Goal: Information Seeking & Learning: Learn about a topic

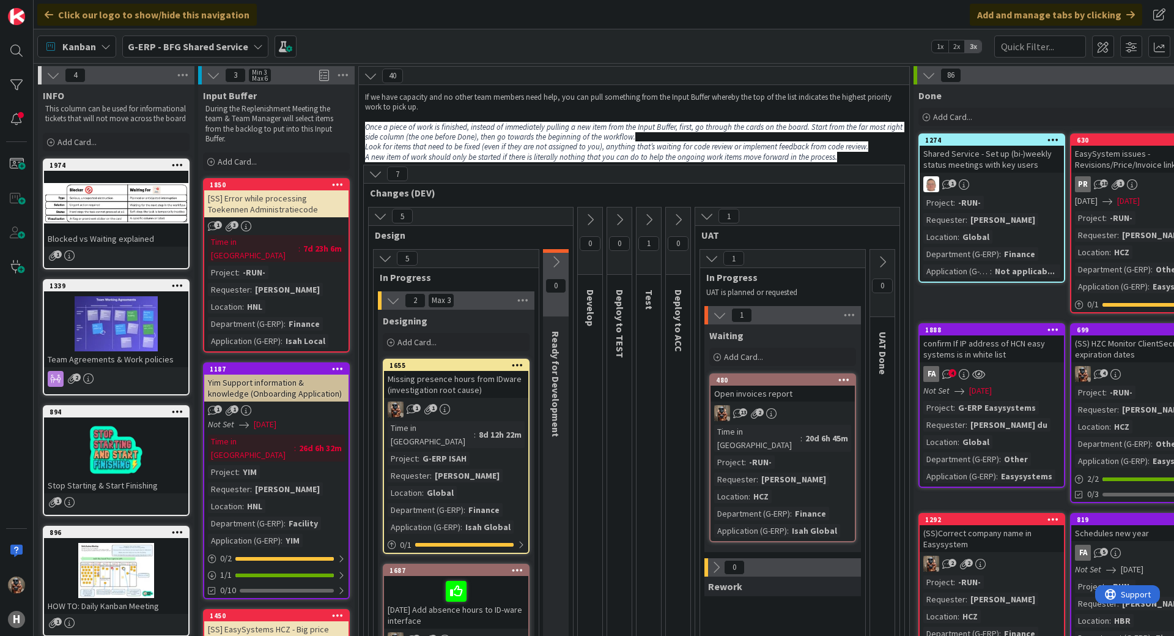
click at [503, 401] on div "1 1" at bounding box center [456, 409] width 144 height 16
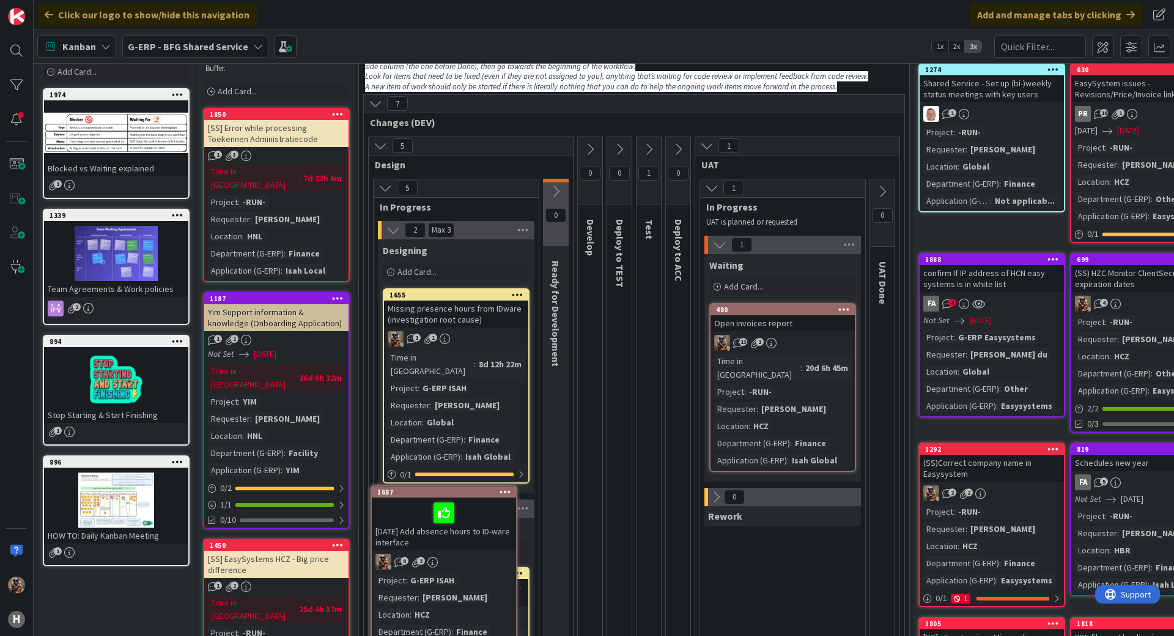
scroll to position [75, 0]
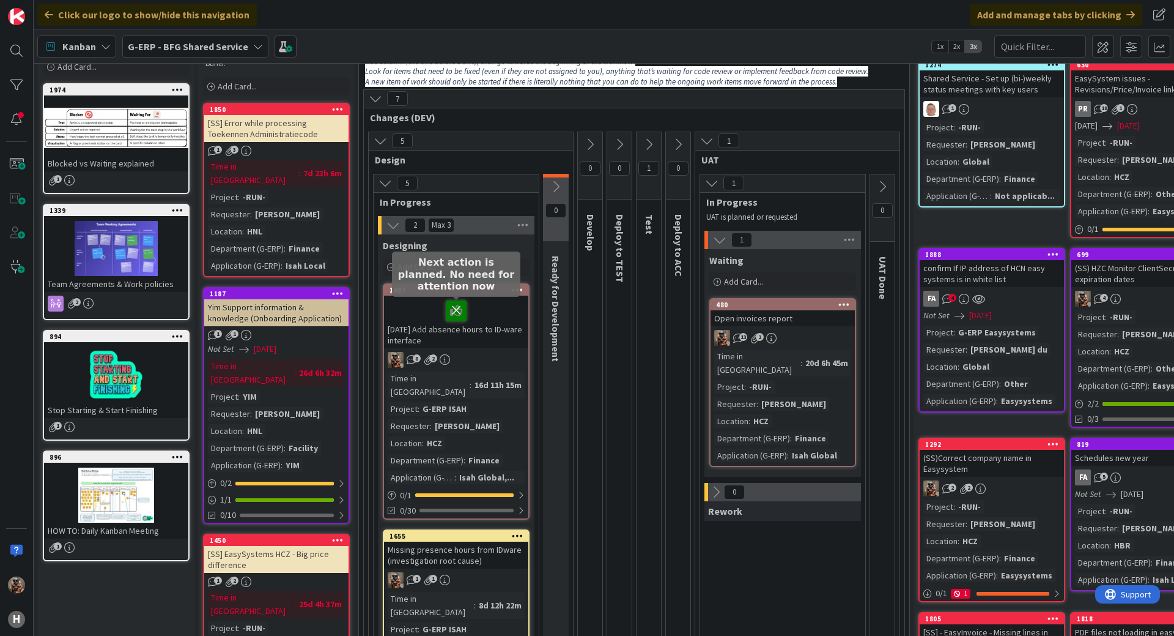
click at [461, 312] on icon at bounding box center [456, 310] width 21 height 20
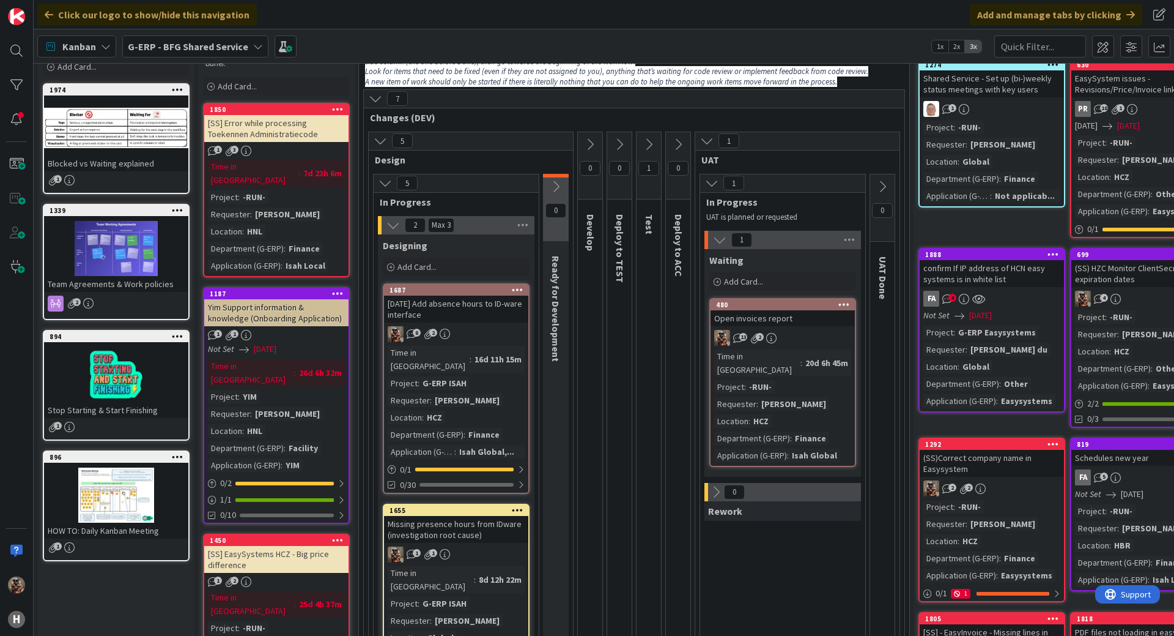
click at [459, 322] on div "[DATE] Add absence hours to ID-ware interface" at bounding box center [456, 308] width 144 height 27
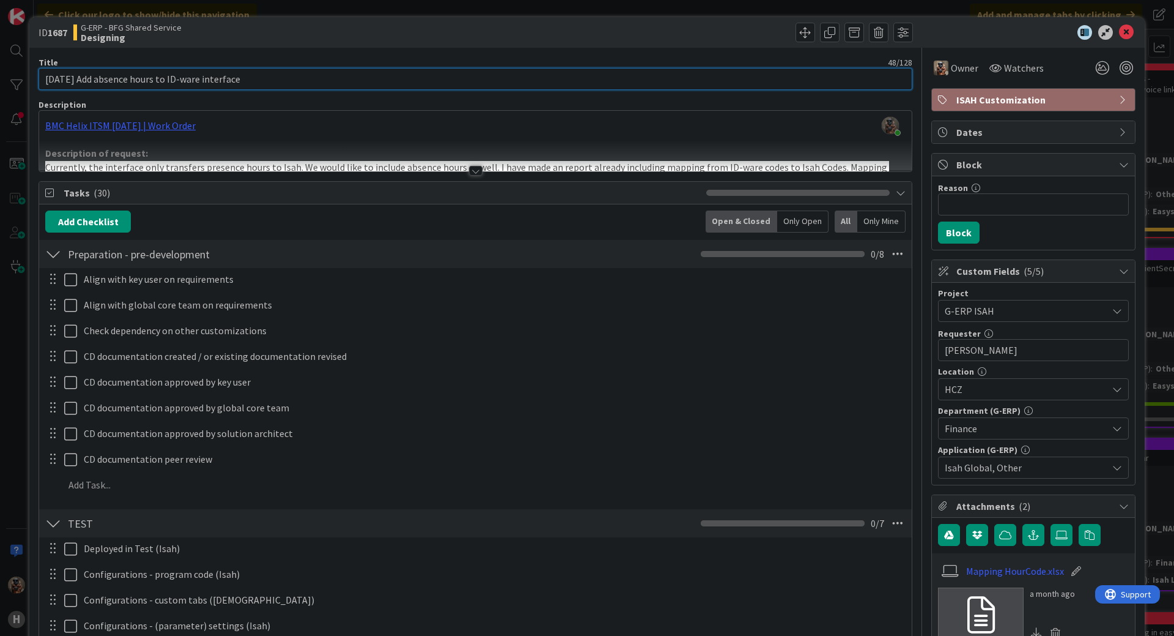
drag, startPoint x: 88, startPoint y: 82, endPoint x: 21, endPoint y: 80, distance: 67.3
click at [21, 80] on div "ID 1687 G-ERP - BFG Shared Service Designing Title 48 / 128 23-9-2025 Add absen…" at bounding box center [587, 318] width 1174 height 636
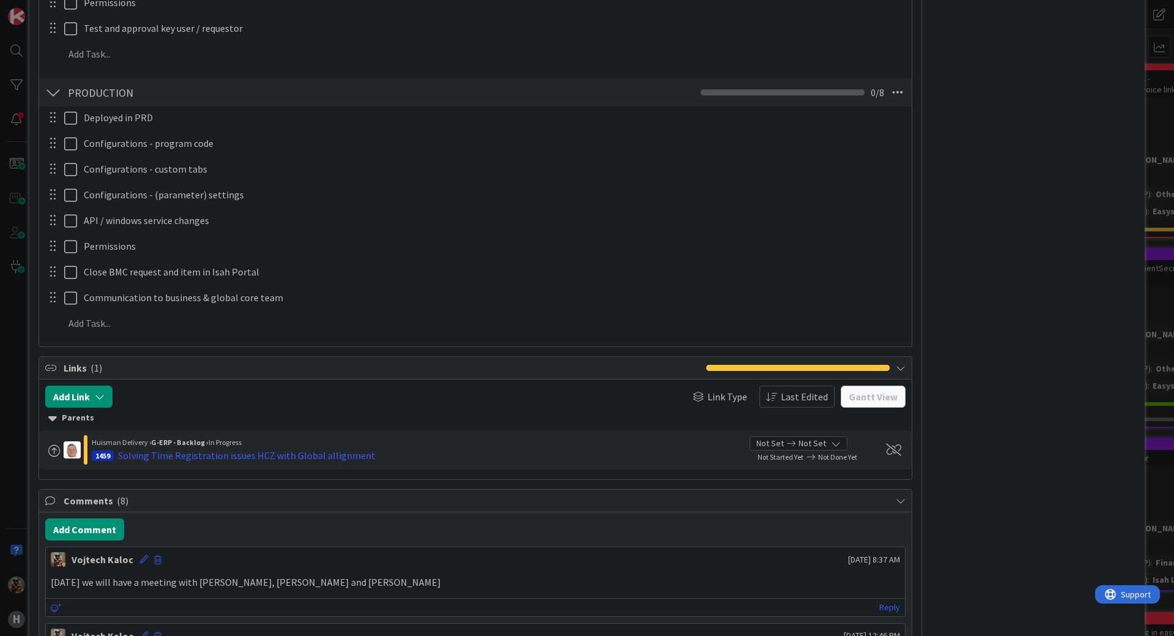
scroll to position [1101, 0]
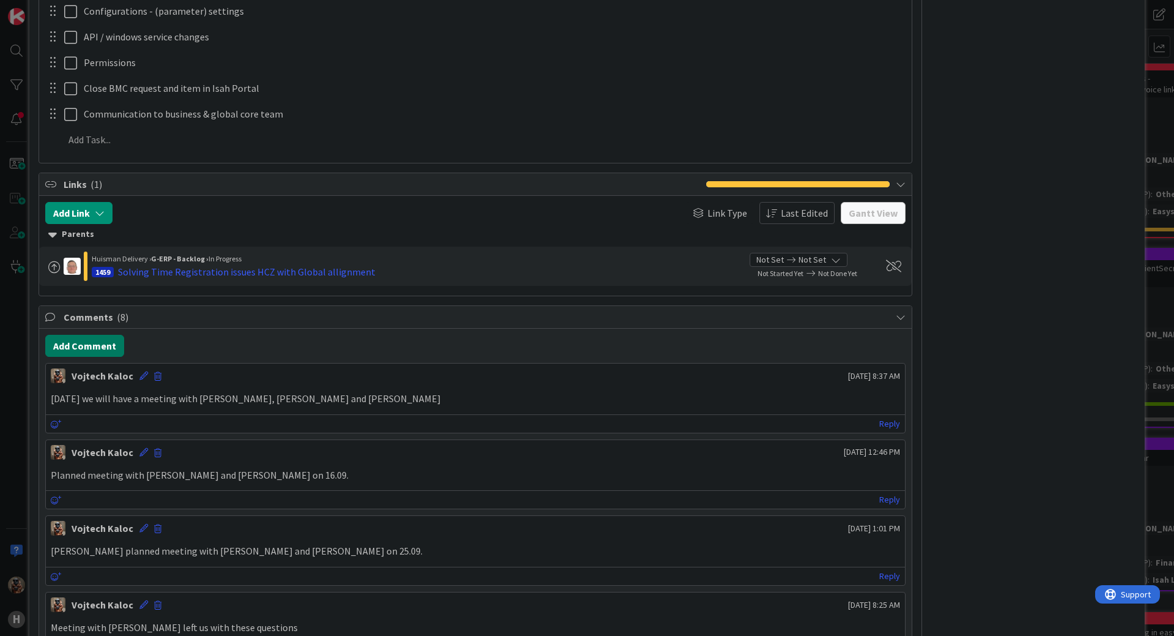
type input "Add absence hours to ID-ware interface"
click at [85, 355] on button "Add Comment" at bounding box center [84, 346] width 79 height 22
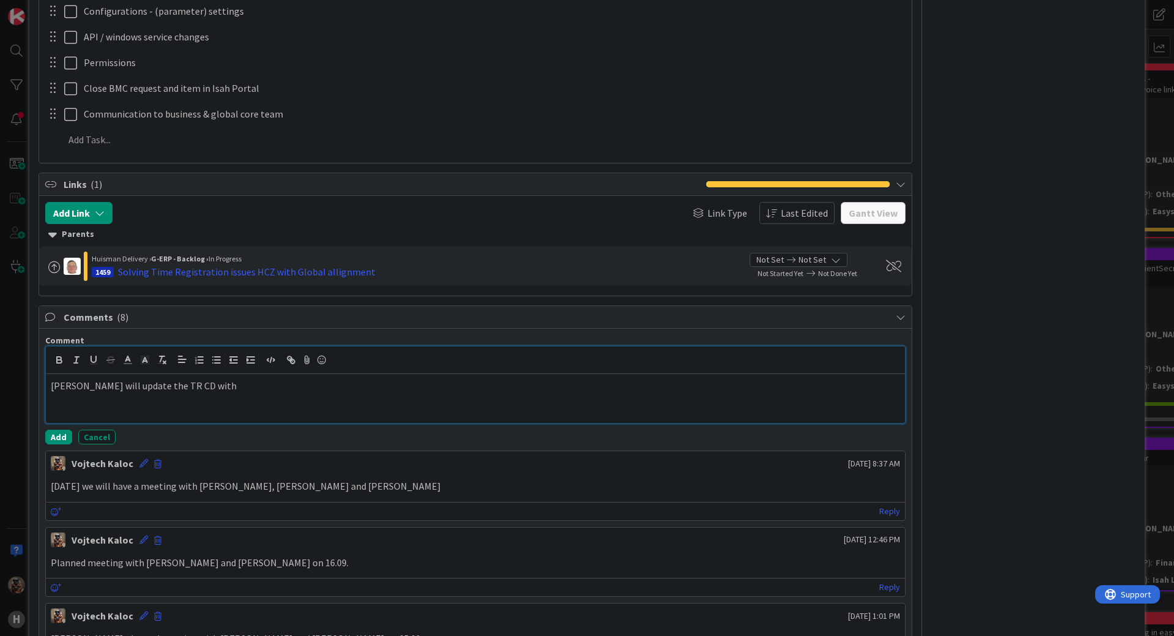
click at [289, 396] on div "Joris will update the TR CD with" at bounding box center [475, 398] width 859 height 49
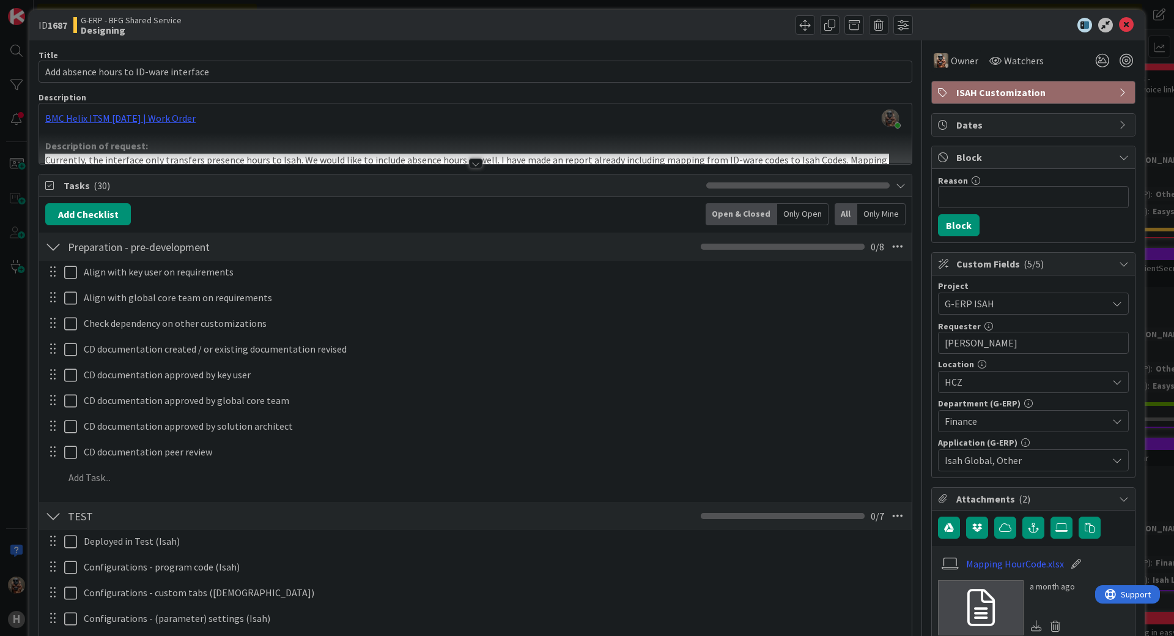
scroll to position [0, 0]
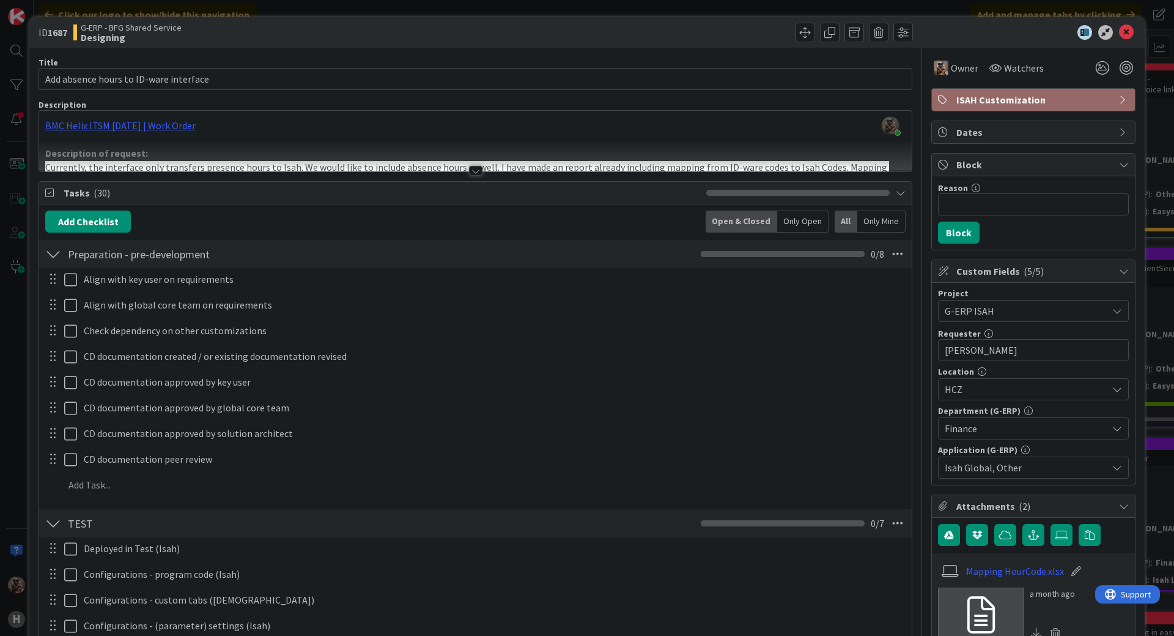
click at [470, 174] on div at bounding box center [475, 171] width 13 height 10
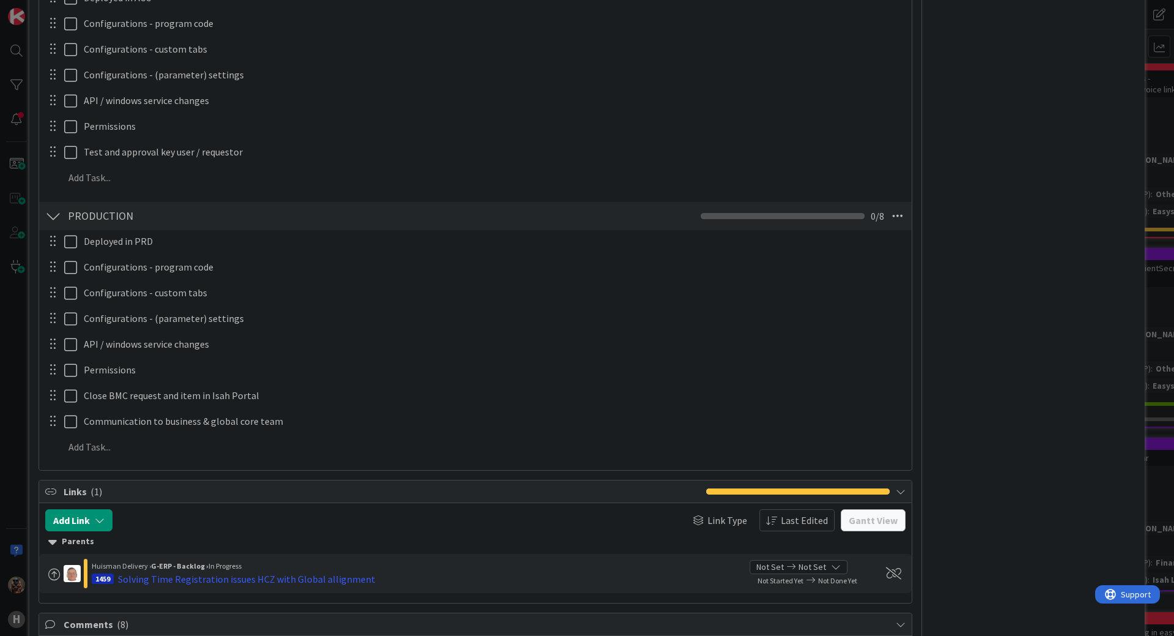
scroll to position [1284, 0]
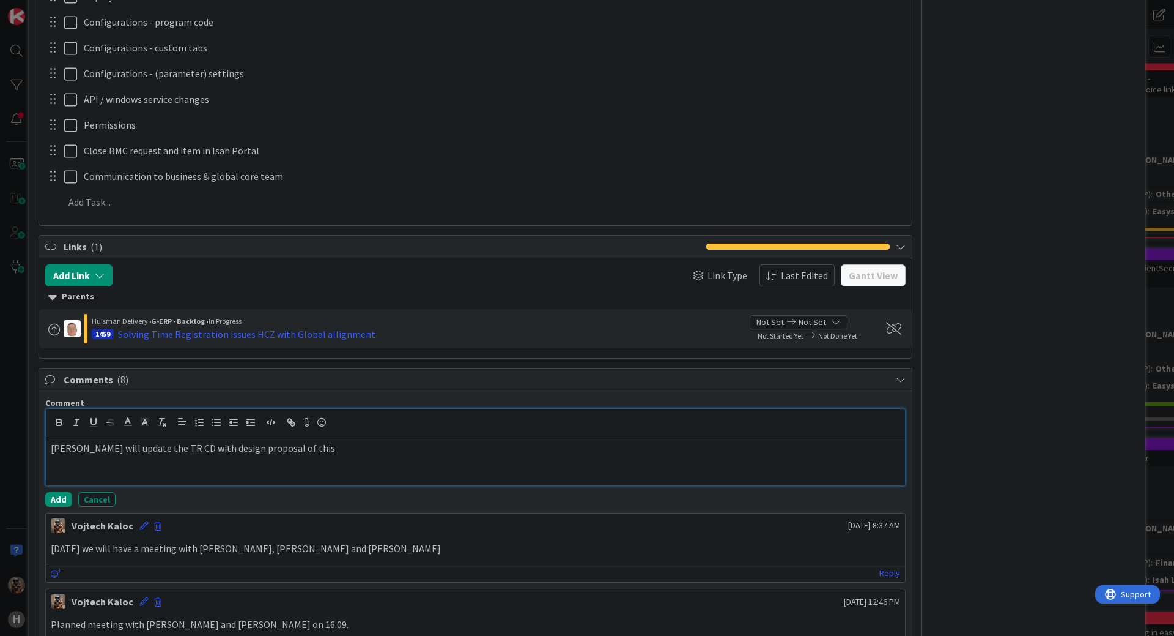
click at [363, 458] on div "Joris will update the TR CD with design proposal of this" at bounding box center [475, 460] width 859 height 49
drag, startPoint x: 448, startPoint y: 448, endPoint x: 465, endPoint y: 448, distance: 16.5
click at [605, 456] on div "Joris will update the TR CD with design proposal for this request. The CD will …" at bounding box center [475, 460] width 859 height 49
click at [589, 446] on p "Joris will update the TR CD with design proposal for this request. The CD will …" at bounding box center [476, 448] width 850 height 14
click at [57, 492] on button "Add" at bounding box center [58, 499] width 27 height 15
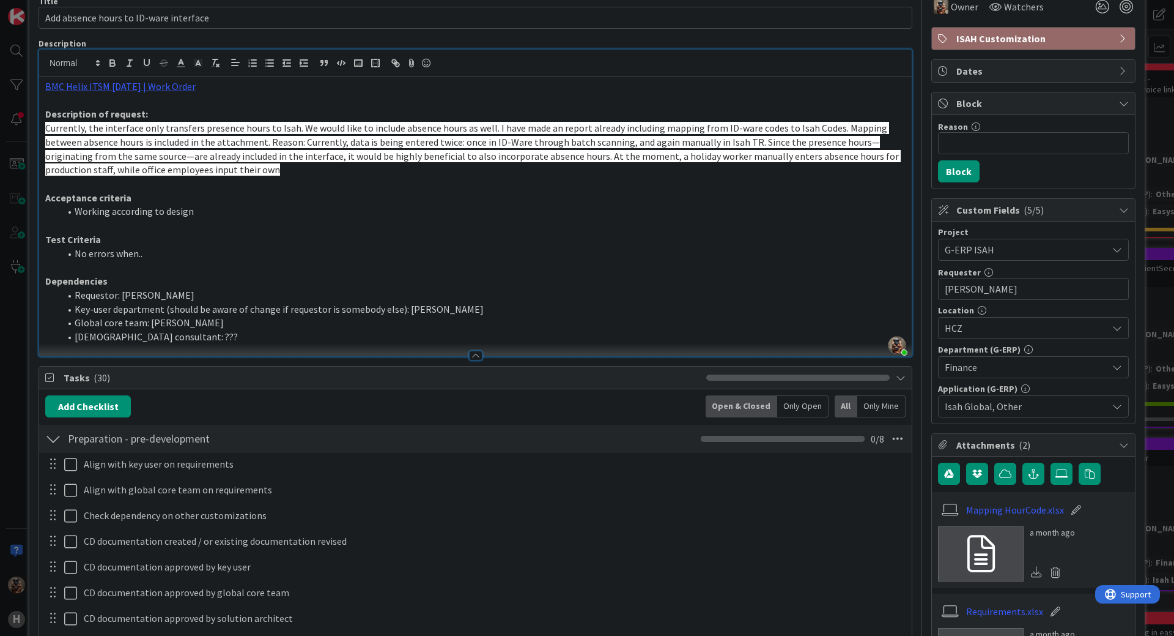
scroll to position [0, 0]
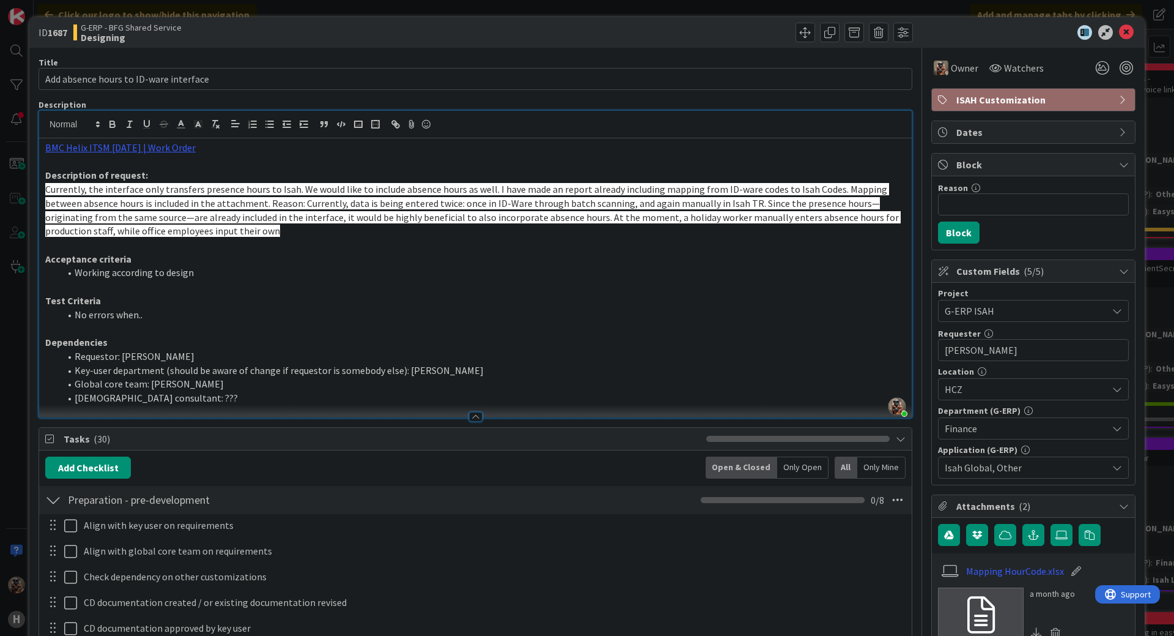
click at [1119, 34] on icon at bounding box center [1126, 32] width 15 height 15
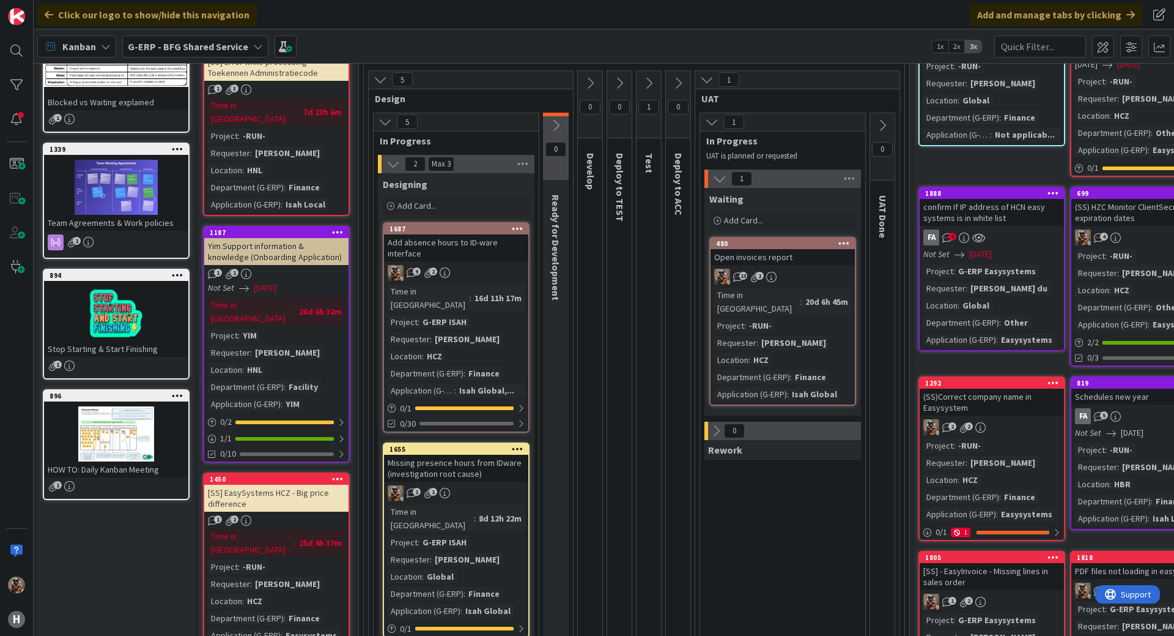
click at [484, 459] on div "Missing presence hours from IDware (investigation root cause)" at bounding box center [456, 467] width 144 height 27
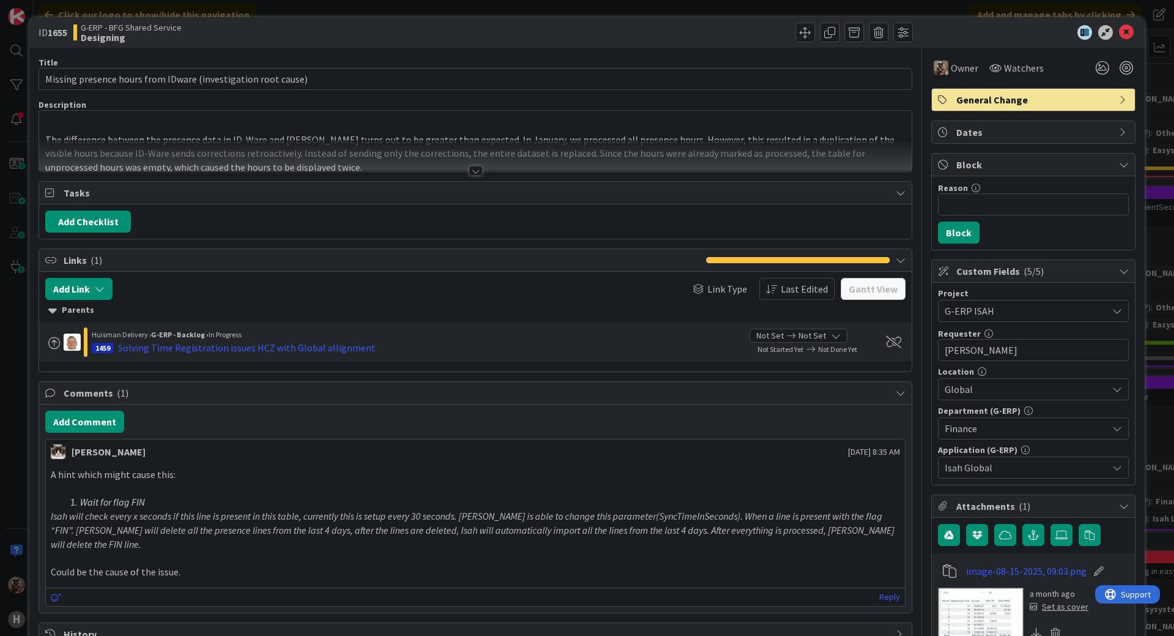
click at [378, 162] on div at bounding box center [475, 155] width 873 height 31
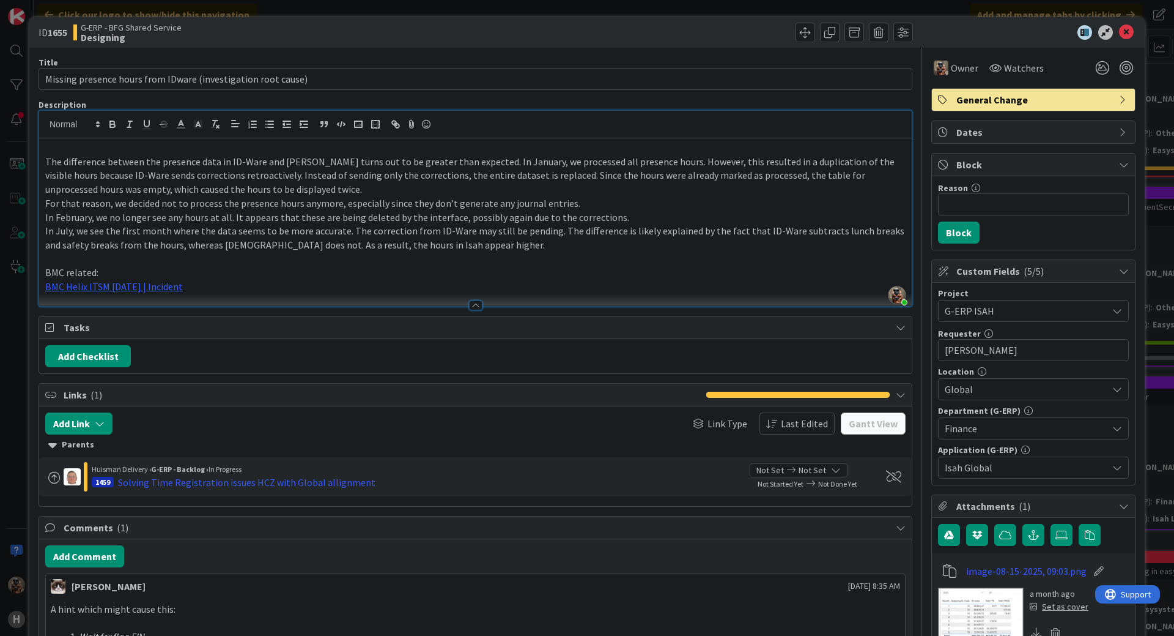
click at [982, 600] on img at bounding box center [981, 614] width 86 height 55
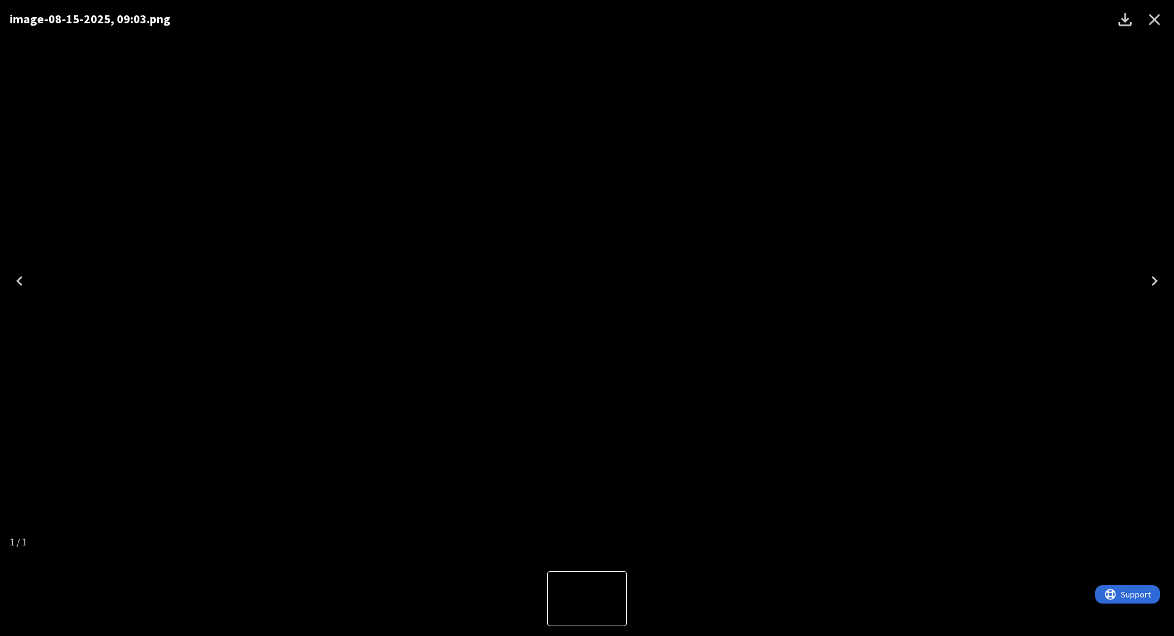
click at [1018, 389] on div "image-08-15-2025, 09:03.png" at bounding box center [587, 280] width 1174 height 561
click at [1151, 28] on icon "Close" at bounding box center [1155, 20] width 20 height 20
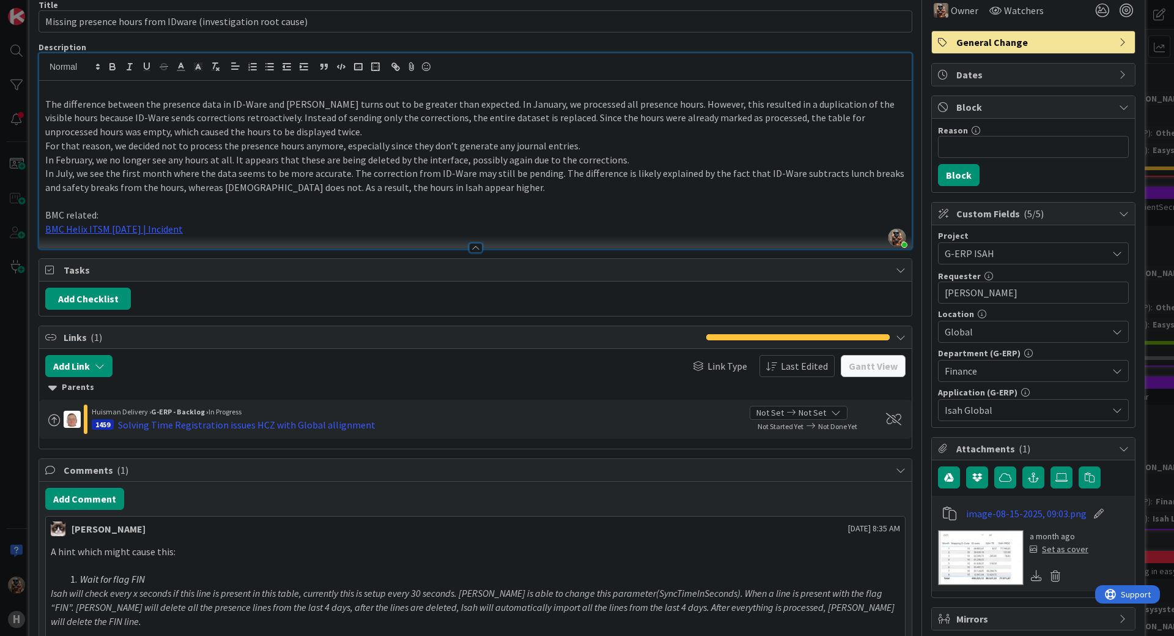
scroll to position [6, 0]
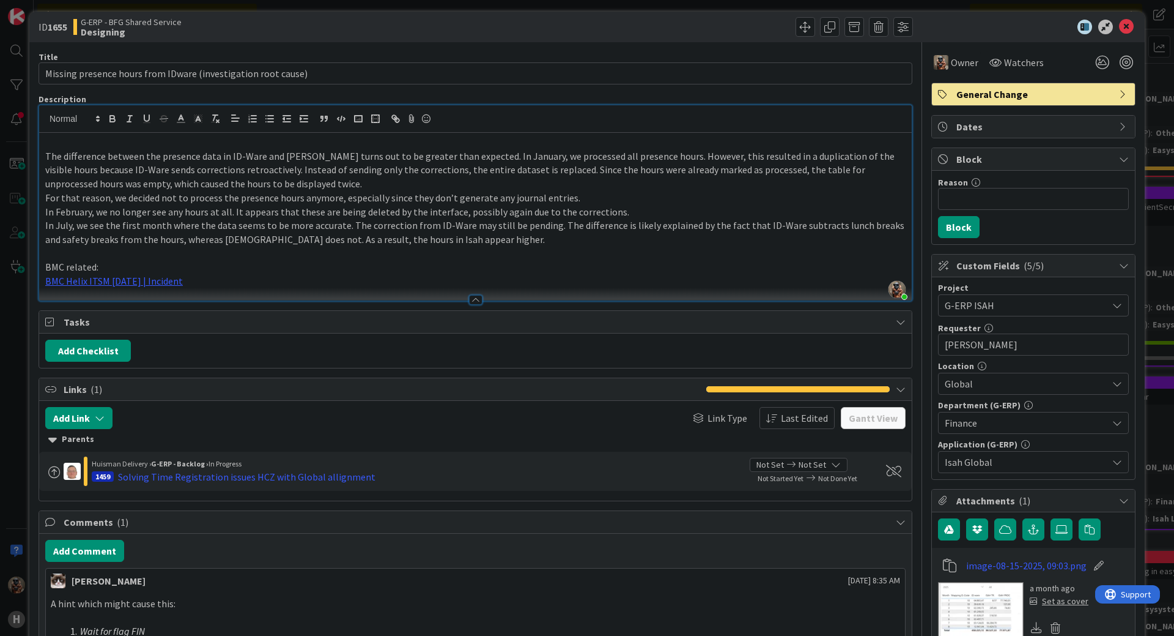
click at [74, 163] on p "The difference between the presence data in ID-Ware and Isah turns out to be gr…" at bounding box center [475, 170] width 861 height 42
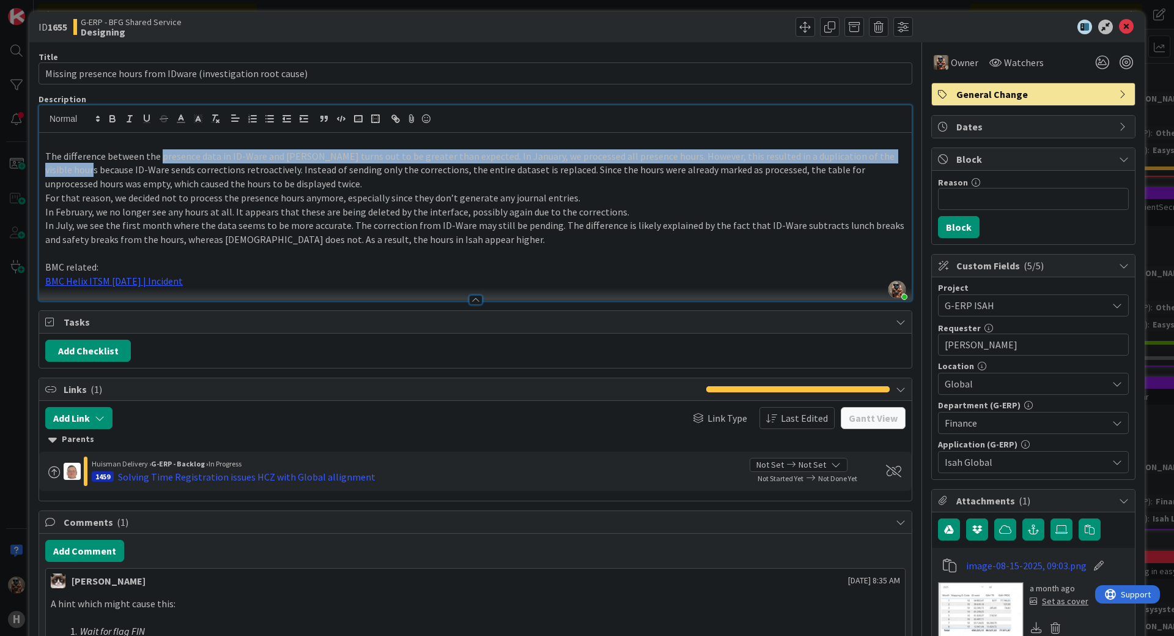
drag, startPoint x: 74, startPoint y: 163, endPoint x: 172, endPoint y: 157, distance: 98.1
click at [164, 157] on p "The difference between the presence data in ID-Ware and Isah turns out to be gr…" at bounding box center [475, 170] width 861 height 42
click at [218, 157] on p "The difference between the presence data in ID-Ware and Isah turns out to be gr…" at bounding box center [475, 170] width 861 height 42
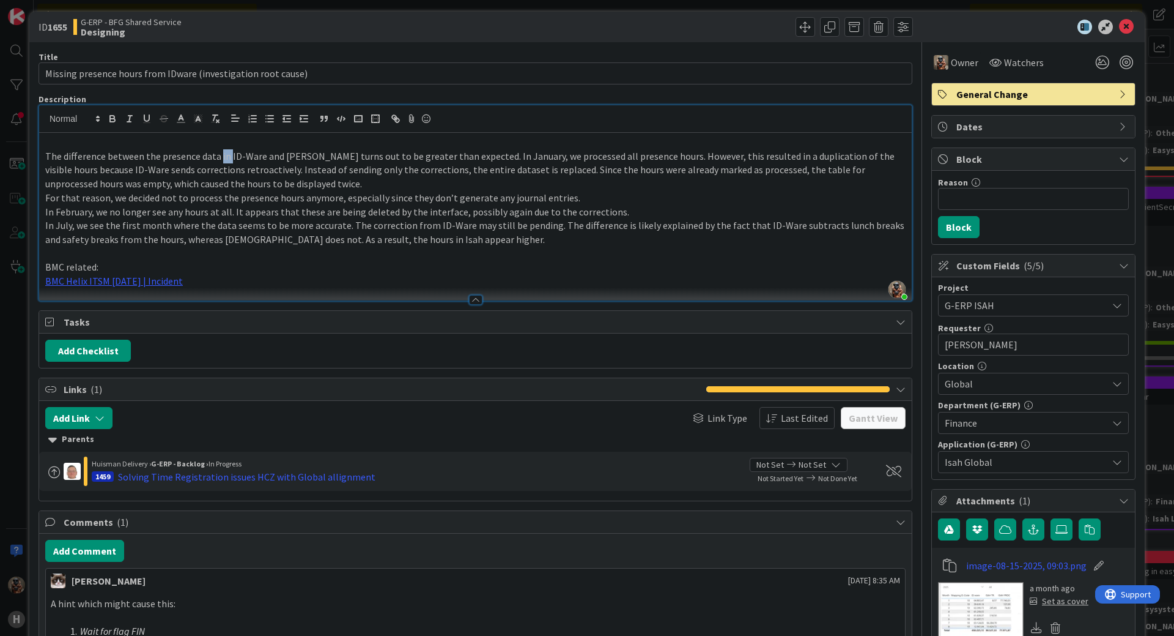
click at [218, 157] on p "The difference between the presence data in ID-Ware and Isah turns out to be gr…" at bounding box center [475, 170] width 861 height 42
click at [411, 164] on p "The difference between the presence data in ID-Ware and Isah turns out to be gr…" at bounding box center [475, 170] width 861 height 42
click at [491, 151] on p "The difference between the presence data in ID-Ware and Isah turns out to be gr…" at bounding box center [475, 170] width 861 height 42
click at [540, 163] on p "The difference between the presence data in ID-Ware and Isah turns out to be gr…" at bounding box center [475, 170] width 861 height 42
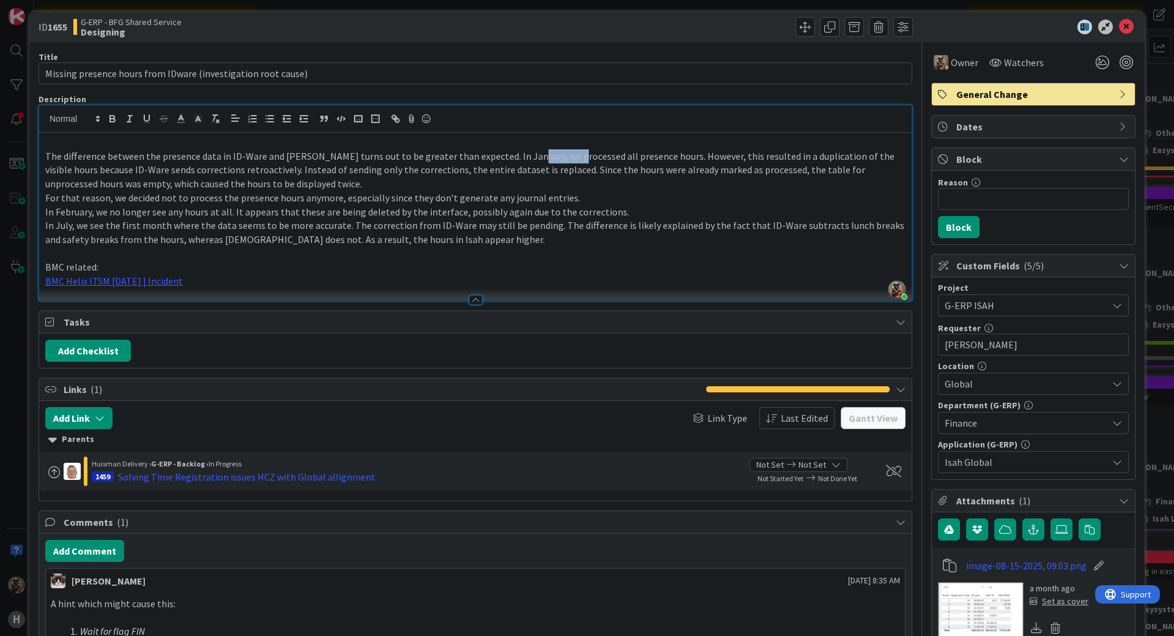
click at [540, 163] on p "The difference between the presence data in ID-Ware and Isah turns out to be gr…" at bounding box center [475, 170] width 861 height 42
click at [679, 169] on p "The difference between the presence data in ID-Ware and Isah turns out to be gr…" at bounding box center [475, 170] width 861 height 42
click at [725, 187] on p "The difference between the presence data in ID-Ware and Isah turns out to be gr…" at bounding box center [475, 170] width 861 height 42
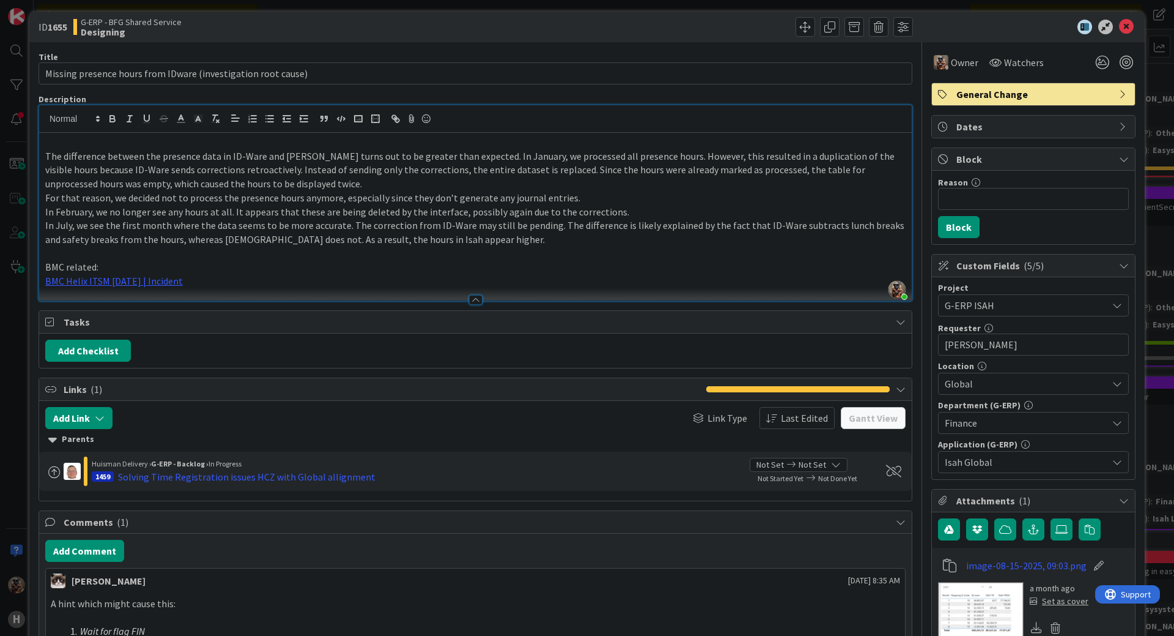
click at [601, 165] on p "The difference between the presence data in ID-Ware and Isah turns out to be gr…" at bounding box center [475, 170] width 861 height 42
click at [591, 178] on p "The difference between the presence data in ID-Ware and Isah turns out to be gr…" at bounding box center [475, 170] width 861 height 42
click at [587, 191] on p "For that reason, we decided not to process the presence hours anymore, especial…" at bounding box center [475, 198] width 861 height 14
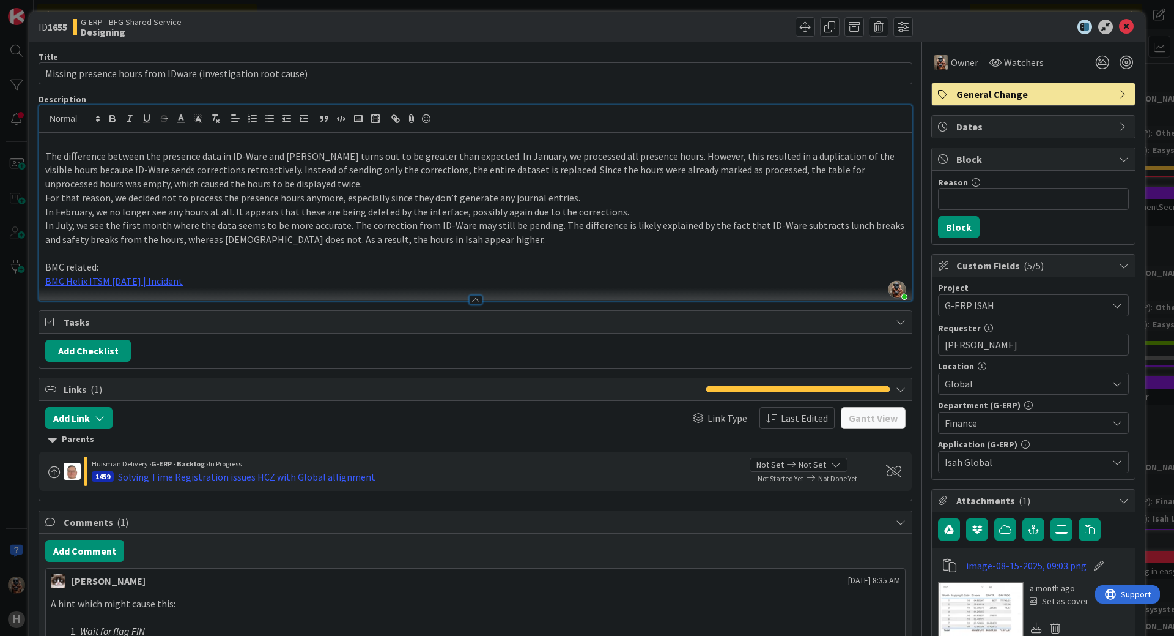
click at [587, 191] on p "For that reason, we decided not to process the presence hours anymore, especial…" at bounding box center [475, 198] width 861 height 14
click at [585, 198] on p "For that reason, we decided not to process the presence hours anymore, especial…" at bounding box center [475, 198] width 861 height 14
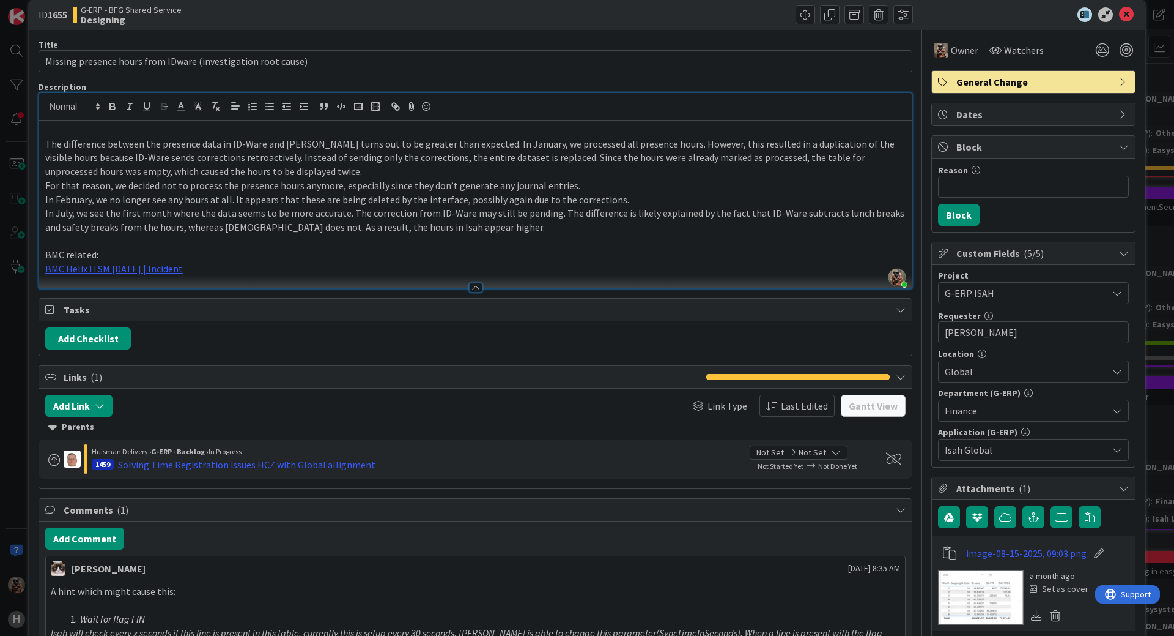
scroll to position [0, 0]
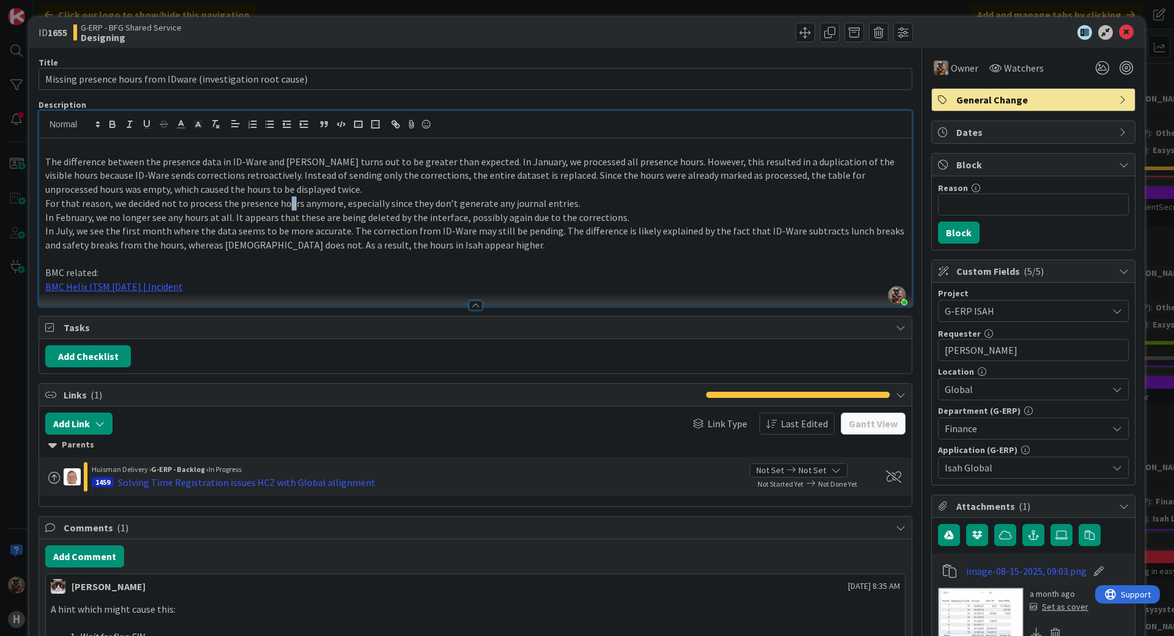
click at [285, 201] on p "For that reason, we decided not to process the presence hours anymore, especial…" at bounding box center [475, 203] width 861 height 14
click at [247, 180] on p "The difference between the presence data in ID-Ware and Isah turns out to be gr…" at bounding box center [475, 176] width 861 height 42
click at [240, 188] on p "The difference between the presence data in ID-Ware and Isah turns out to be gr…" at bounding box center [475, 176] width 861 height 42
click at [239, 189] on p "The difference between the presence data in ID-Ware and Isah turns out to be gr…" at bounding box center [475, 176] width 861 height 42
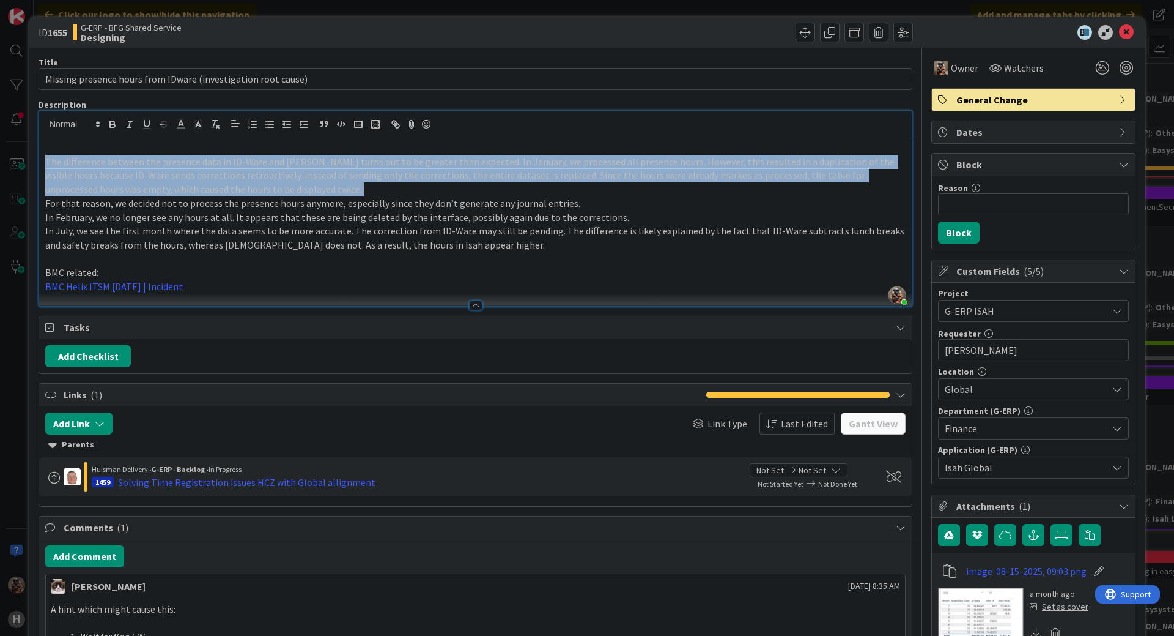
click at [239, 189] on p "The difference between the presence data in ID-Ware and Isah turns out to be gr…" at bounding box center [475, 176] width 861 height 42
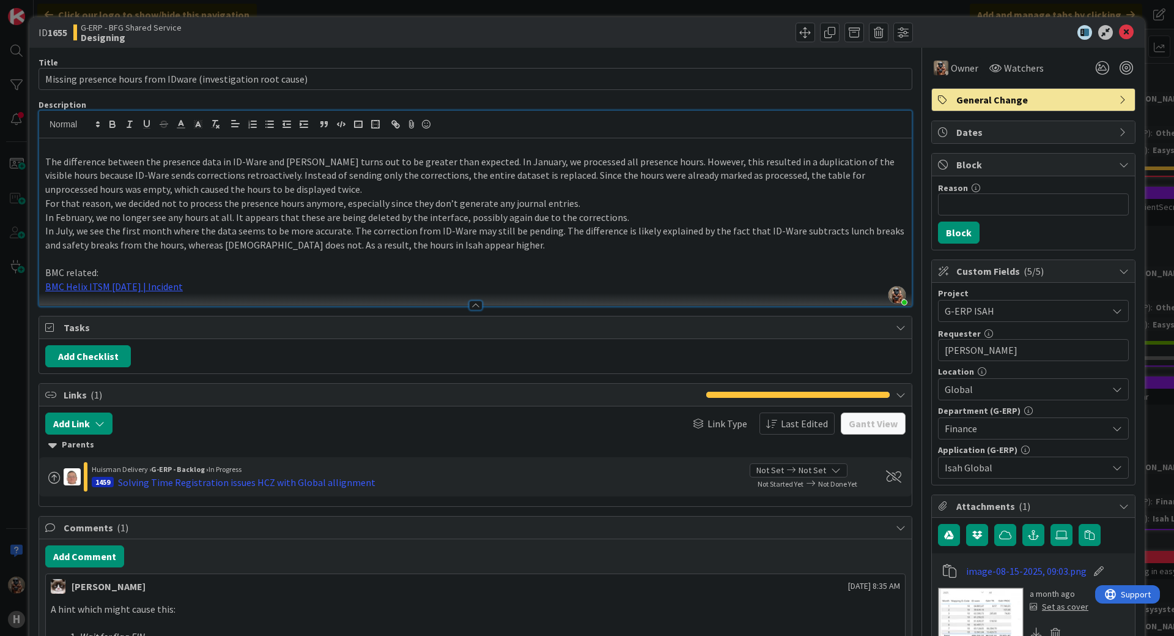
click at [329, 196] on p "For that reason, we decided not to process the presence hours anymore, especial…" at bounding box center [475, 203] width 861 height 14
click at [107, 188] on p "The difference between the presence data in ID-Ware and Isah turns out to be gr…" at bounding box center [475, 176] width 861 height 42
click at [67, 199] on p "For that reason, we decided not to process the presence hours anymore, especial…" at bounding box center [475, 203] width 861 height 14
drag, startPoint x: 54, startPoint y: 158, endPoint x: 319, endPoint y: 167, distance: 265.6
click at [310, 166] on p "The difference between the presence data in ID-Ware and Isah turns out to be gr…" at bounding box center [475, 176] width 861 height 42
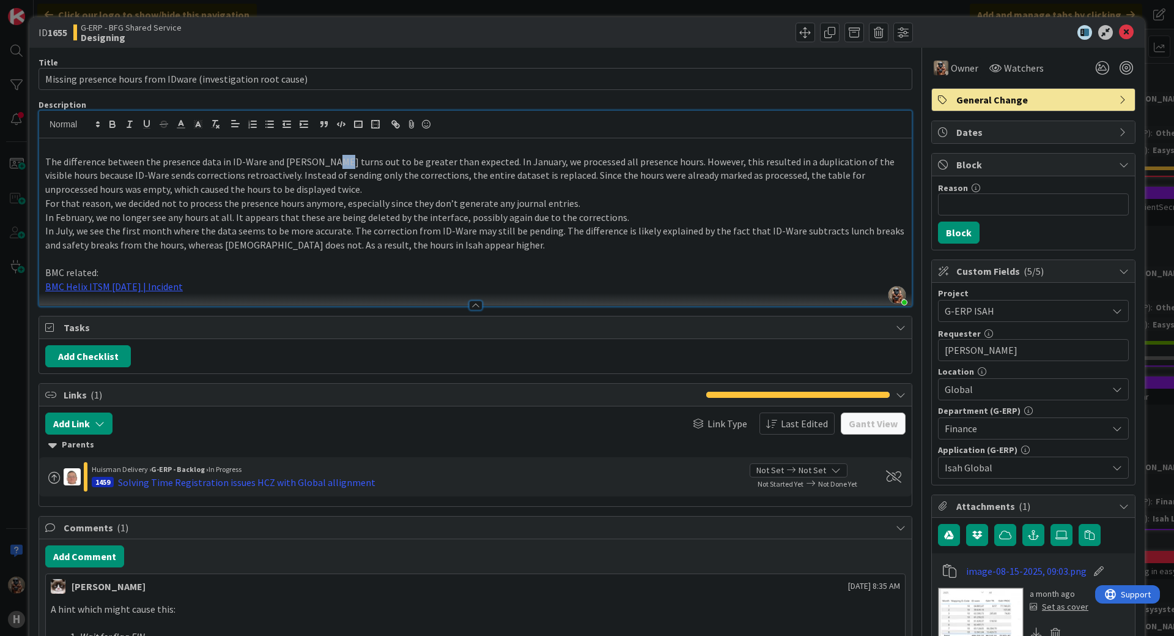
drag, startPoint x: 319, startPoint y: 167, endPoint x: 333, endPoint y: 168, distance: 14.1
click at [330, 167] on p "The difference between the presence data in ID-Ware and Isah turns out to be gr…" at bounding box center [475, 176] width 861 height 42
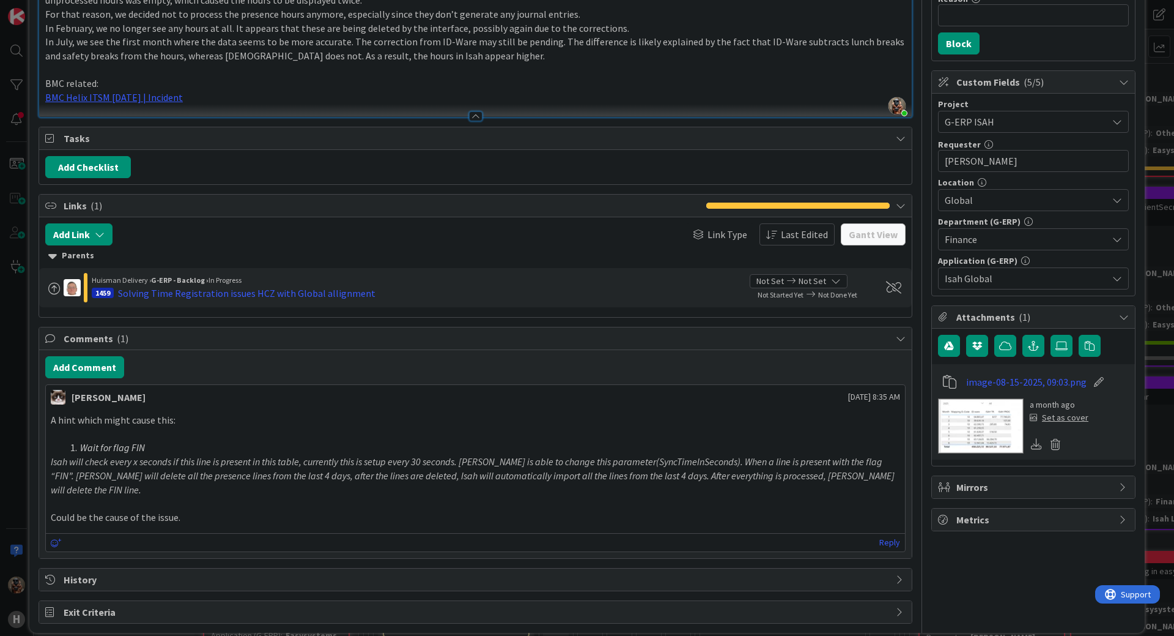
click at [608, 332] on span "Comments ( 1 )" at bounding box center [477, 338] width 826 height 15
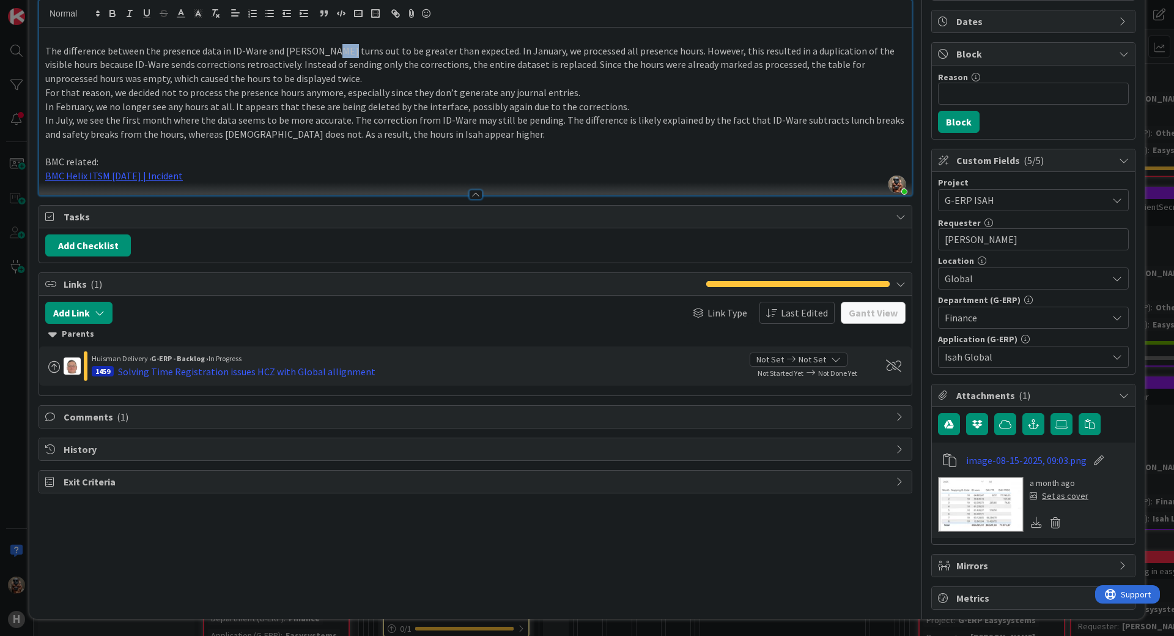
click at [473, 421] on span "Comments ( 1 )" at bounding box center [477, 416] width 826 height 15
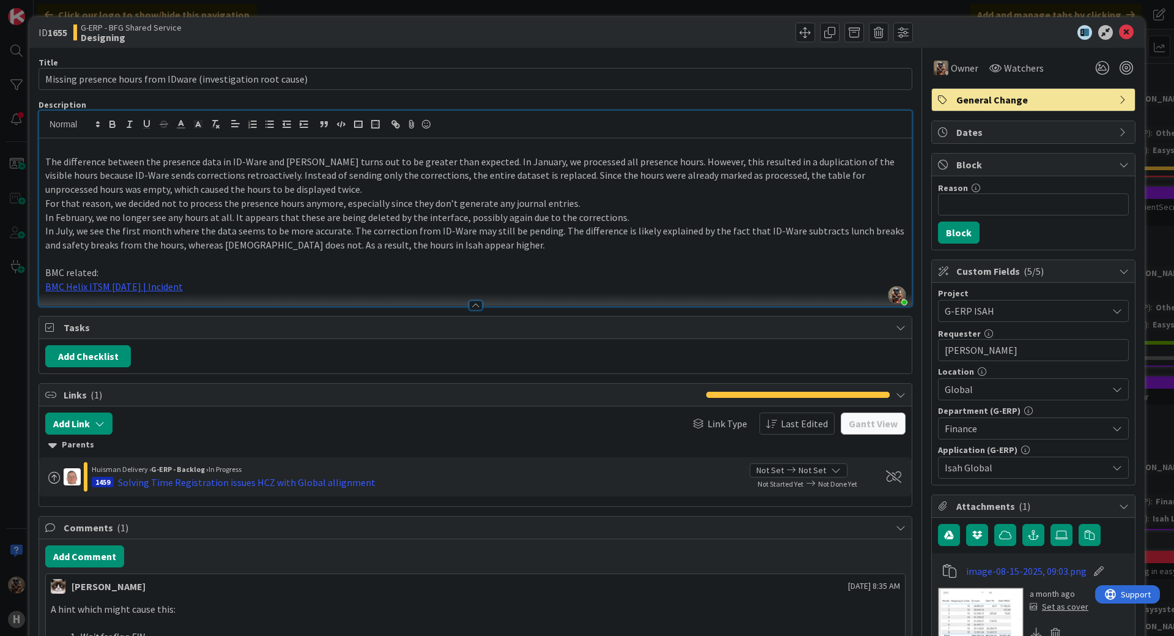
click at [6, 302] on div "ID 1655 G-ERP - BFG Shared Service Designing Title 61 / 128 Missing presence ho…" at bounding box center [587, 318] width 1174 height 636
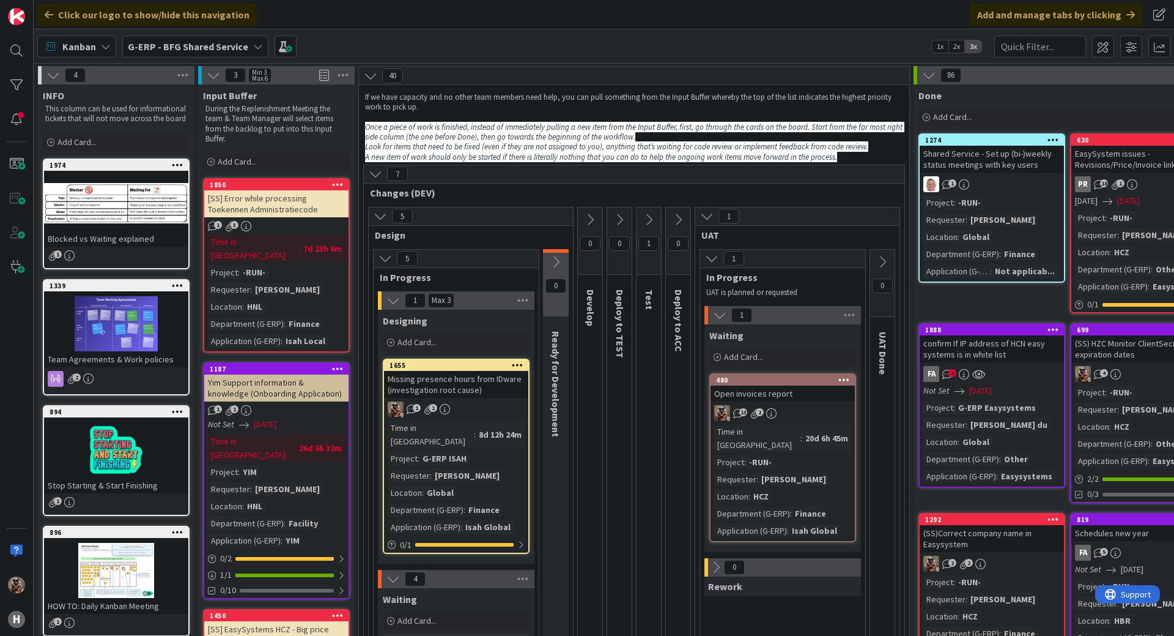
click at [593, 306] on span "Develop" at bounding box center [591, 307] width 12 height 37
click at [615, 304] on span "Deploy to TEST" at bounding box center [620, 323] width 12 height 69
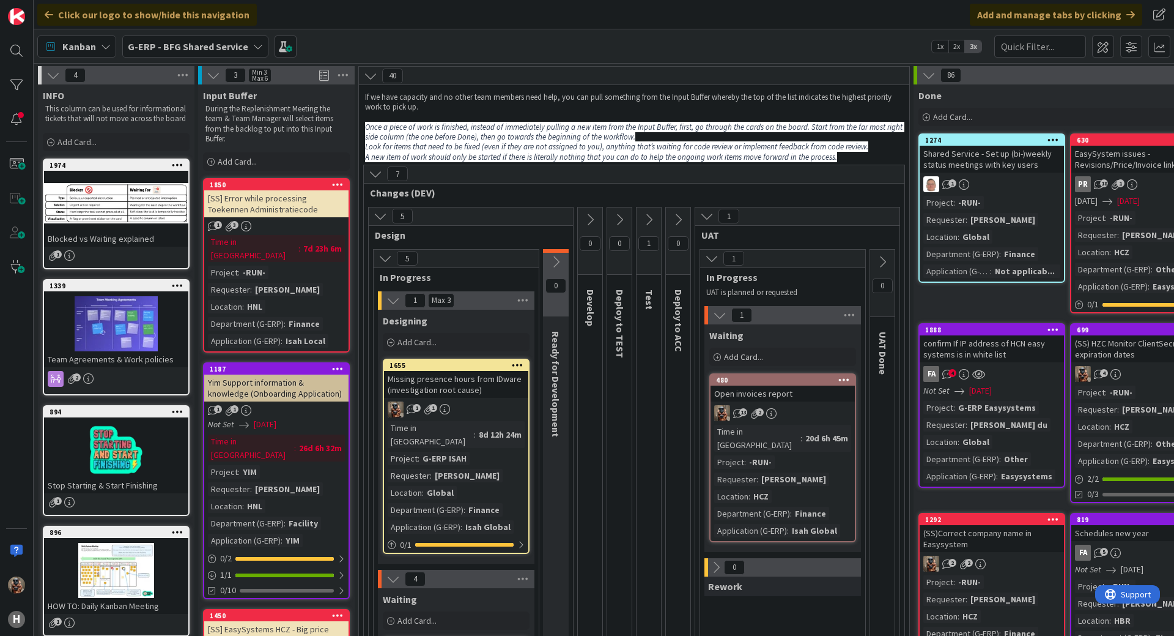
click at [648, 297] on span "Test" at bounding box center [649, 299] width 12 height 20
click at [679, 307] on span "Deploy to ACC" at bounding box center [679, 320] width 12 height 62
click at [678, 326] on span "Deploy to ACC" at bounding box center [679, 320] width 12 height 62
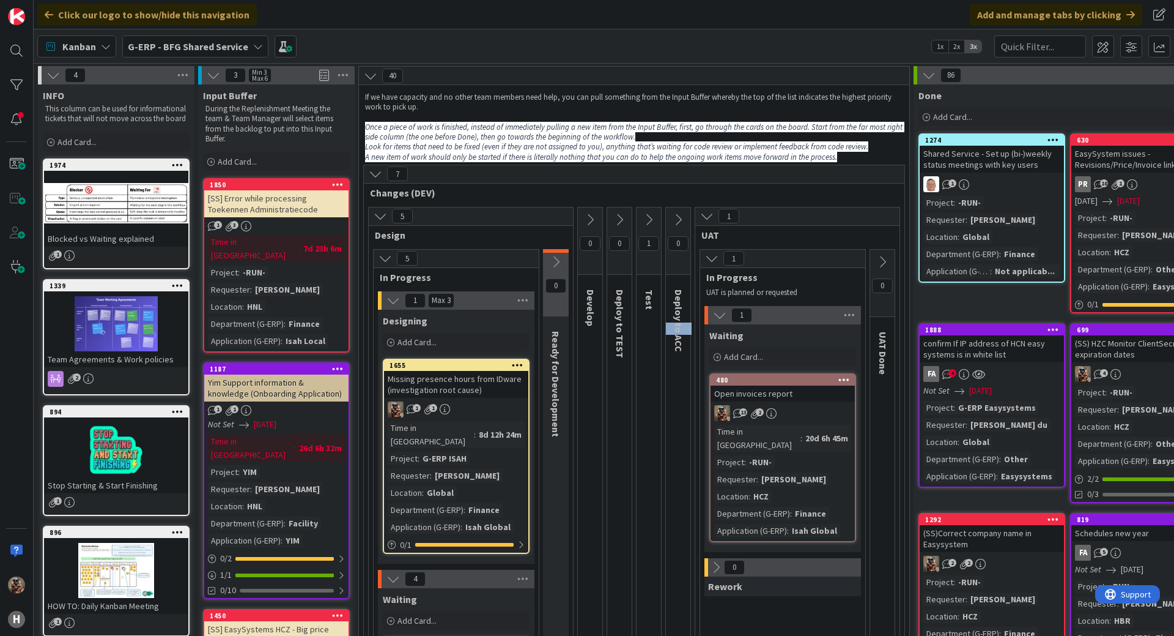
click at [678, 326] on span "Deploy to ACC" at bounding box center [679, 320] width 12 height 62
click at [672, 323] on div "Deploy to ACC" at bounding box center [680, 320] width 29 height 75
drag, startPoint x: 676, startPoint y: 319, endPoint x: 685, endPoint y: 336, distance: 18.9
click at [685, 336] on div "Deploy to ACC" at bounding box center [680, 320] width 29 height 75
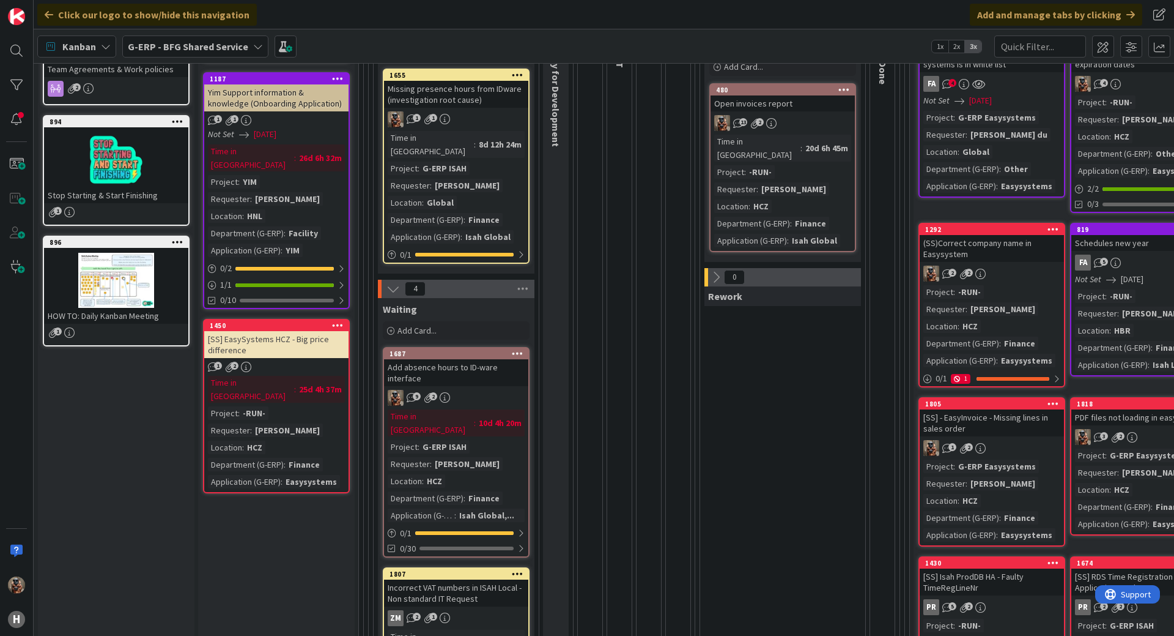
scroll to position [306, 0]
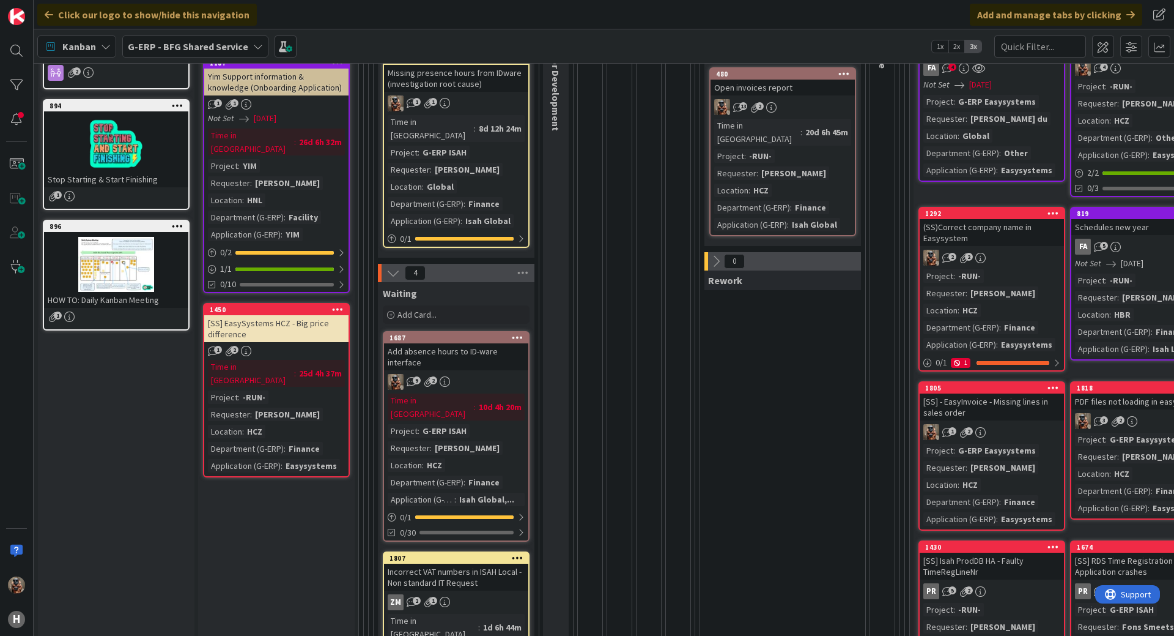
click at [812, 401] on div "1 Waiting Add Card... 480 Open invoices report 13 2 Time in Column : 20d 6h 45m…" at bounding box center [783, 620] width 160 height 1240
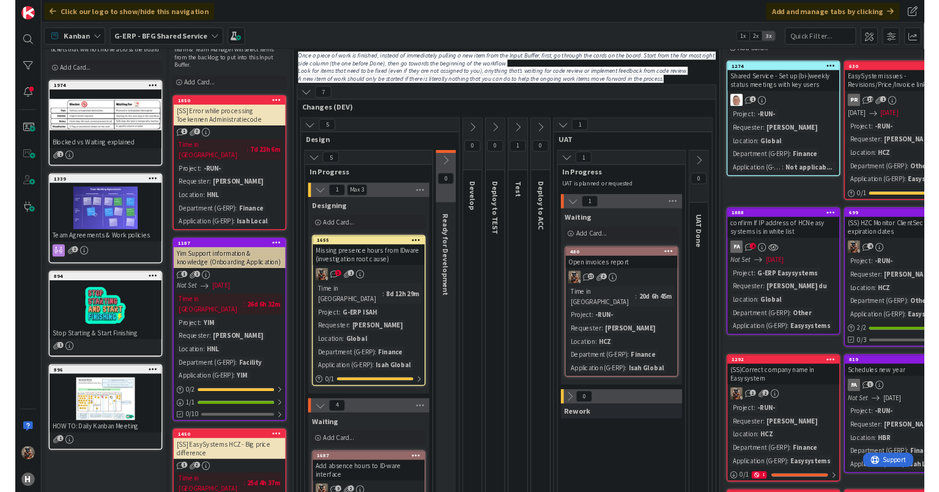
scroll to position [0, 0]
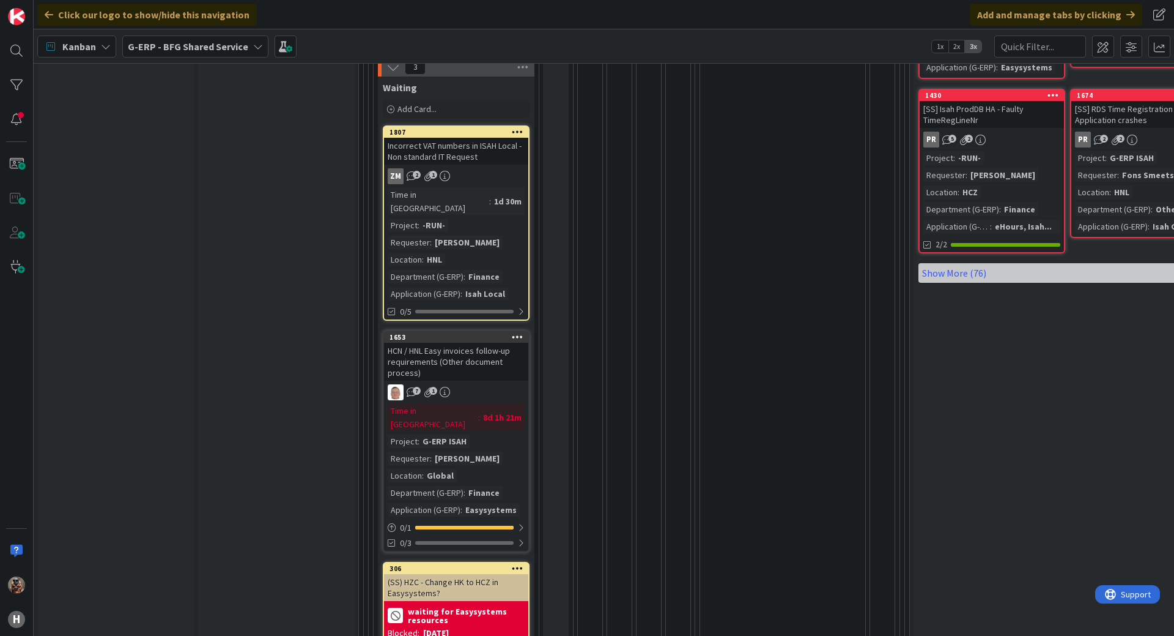
scroll to position [758, 0]
